Goal: Information Seeking & Learning: Learn about a topic

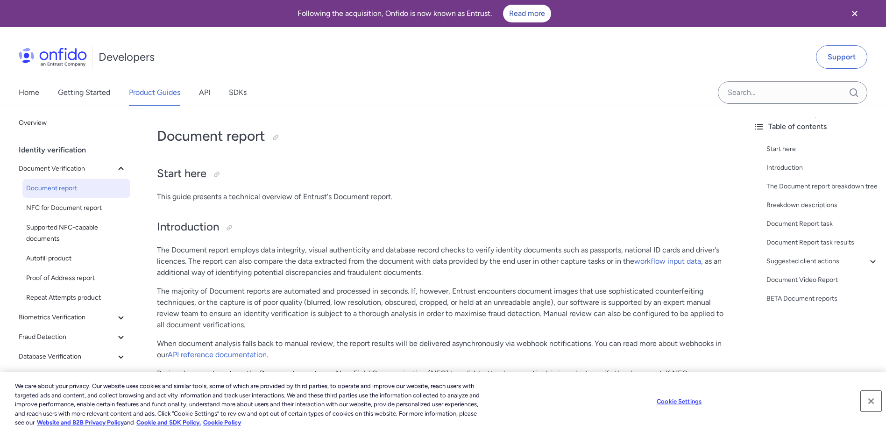
click at [872, 400] on button "Close" at bounding box center [871, 401] width 21 height 21
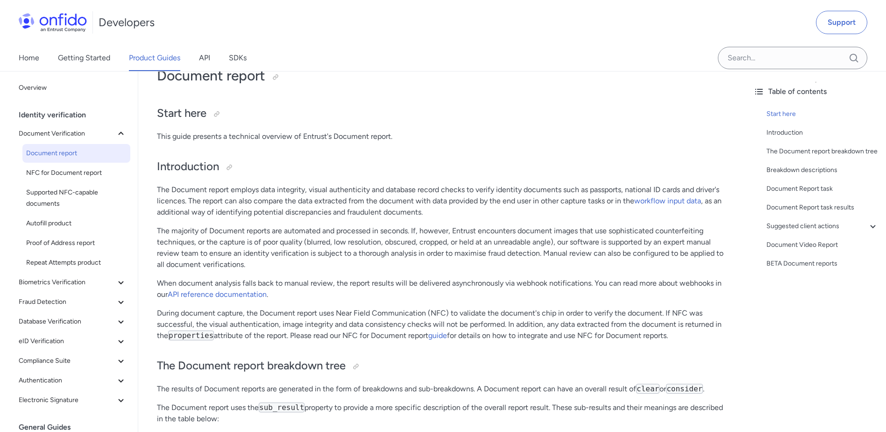
scroll to position [61, 0]
click at [458, 121] on h2 "Start here" at bounding box center [442, 113] width 570 height 16
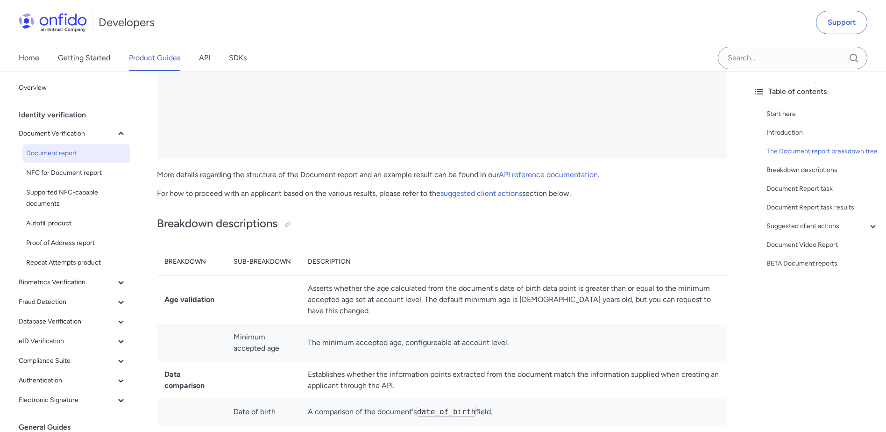
scroll to position [3516, 0]
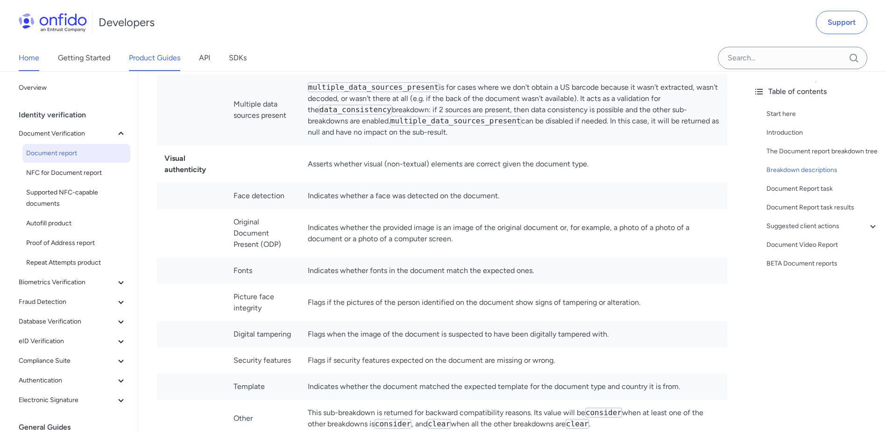
click at [27, 56] on link "Home" at bounding box center [29, 58] width 21 height 26
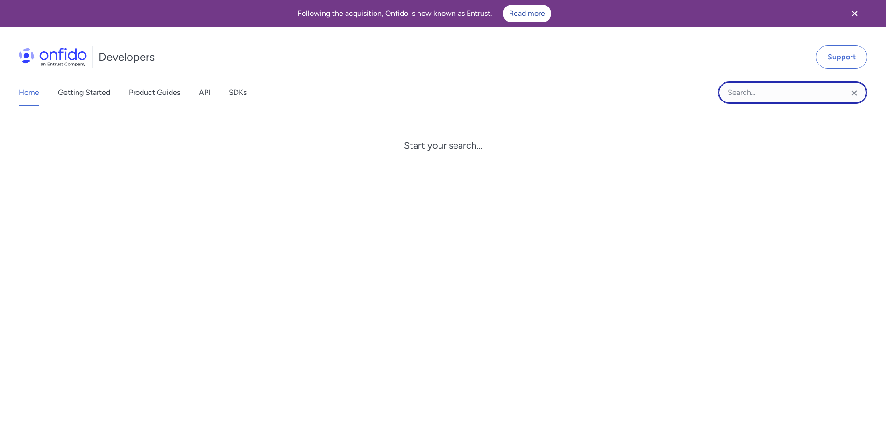
click at [755, 98] on input "Onfido search input field" at bounding box center [793, 92] width 150 height 22
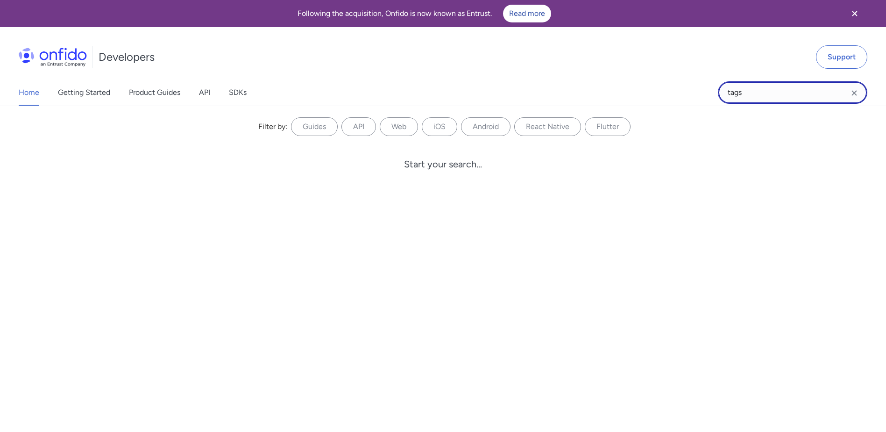
type input "tags"
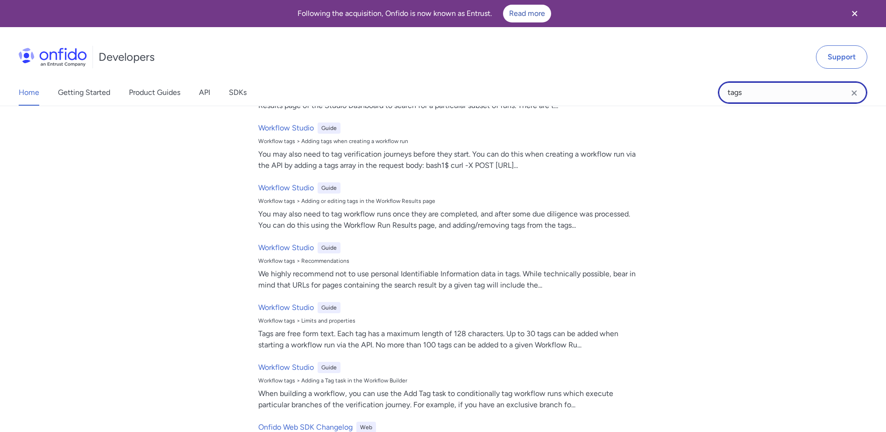
scroll to position [104, 0]
click at [158, 92] on link "Product Guides" at bounding box center [154, 92] width 51 height 26
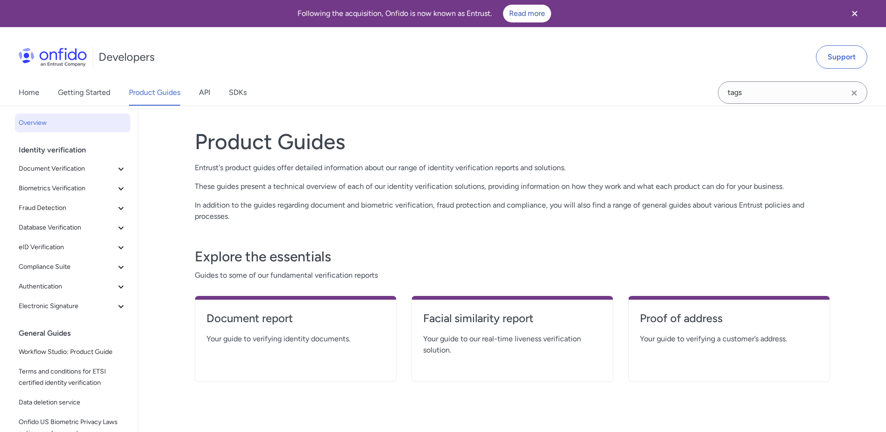
click at [198, 92] on div "Home Getting Started Product Guides API SDKs" at bounding box center [142, 92] width 284 height 26
click at [203, 92] on link "API" at bounding box center [204, 92] width 11 height 26
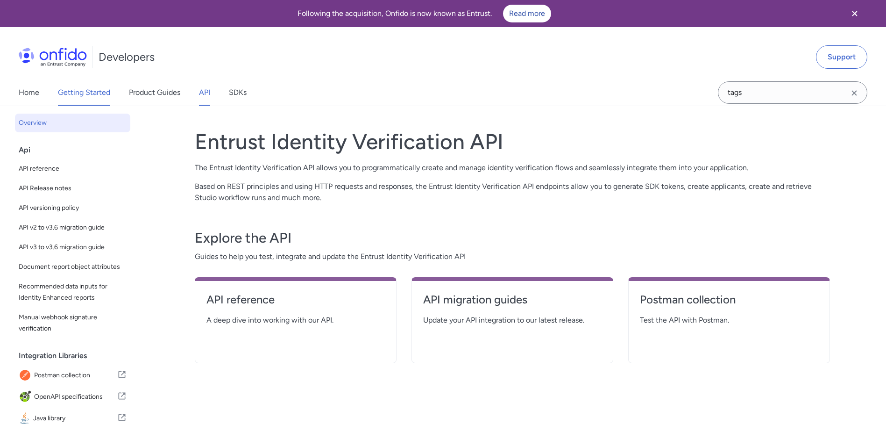
click at [78, 96] on link "Getting Started" at bounding box center [84, 92] width 52 height 26
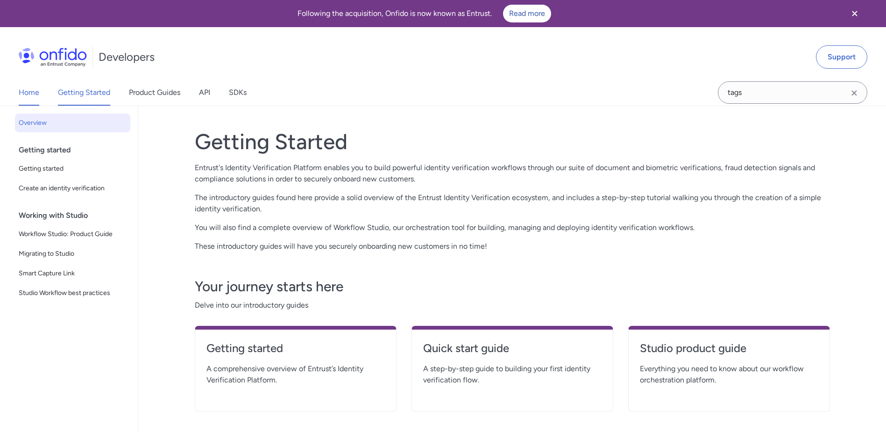
click at [32, 88] on link "Home" at bounding box center [29, 92] width 21 height 26
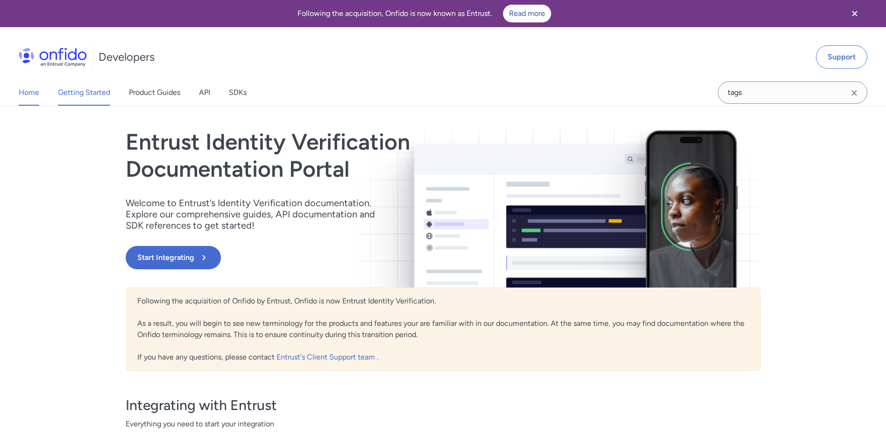
click at [80, 86] on link "Getting Started" at bounding box center [84, 92] width 52 height 26
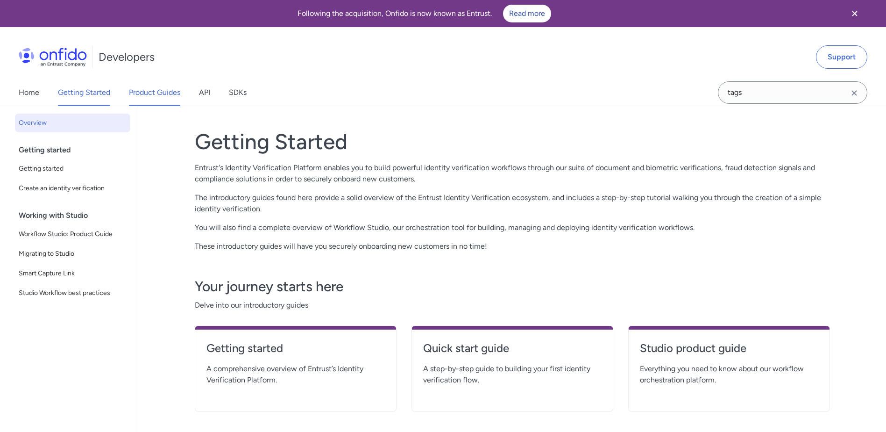
click at [154, 94] on link "Product Guides" at bounding box center [154, 92] width 51 height 26
